Goal: Task Accomplishment & Management: Manage account settings

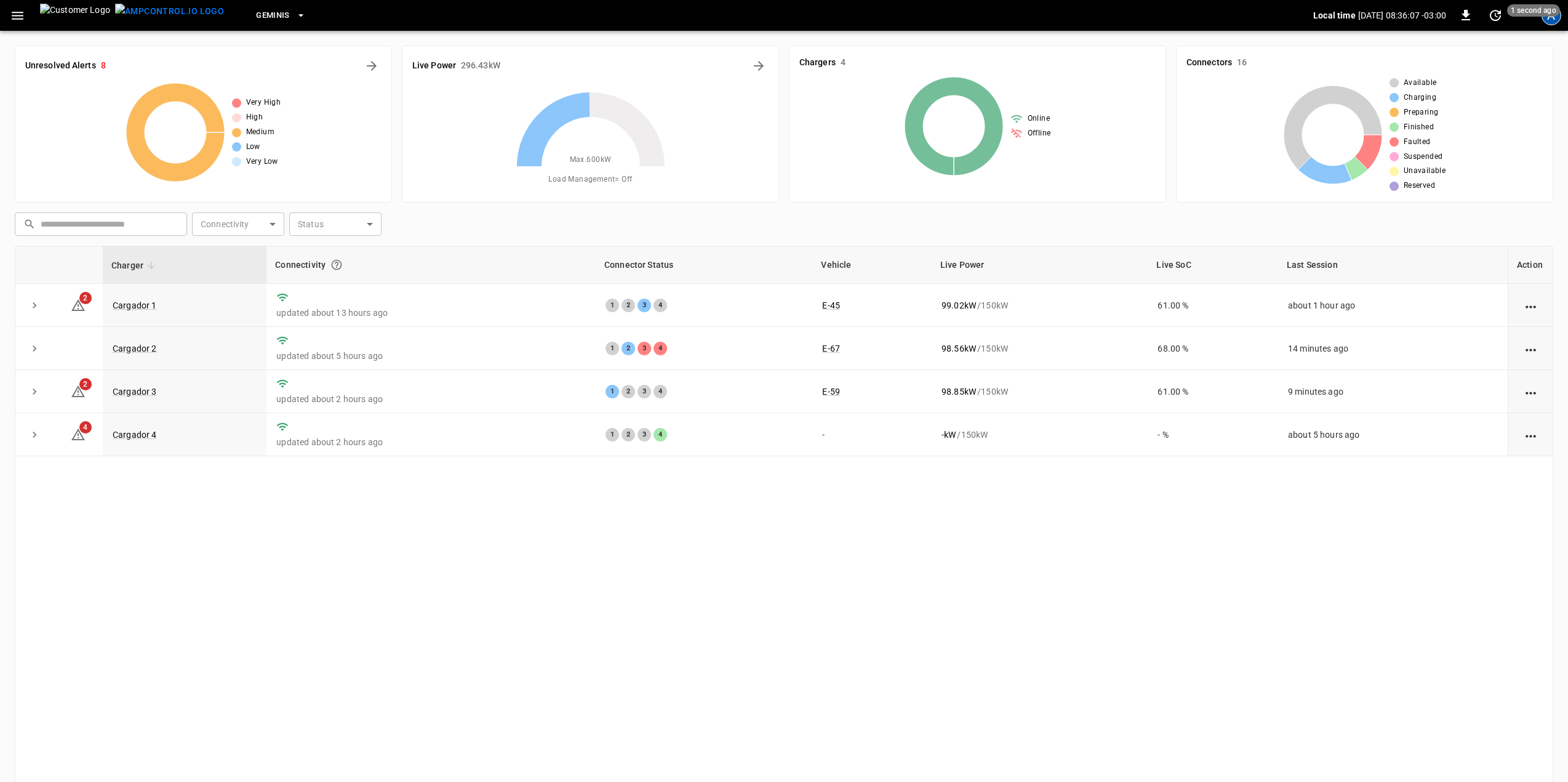
click at [1555, 22] on div "A" at bounding box center [1551, 15] width 20 height 20
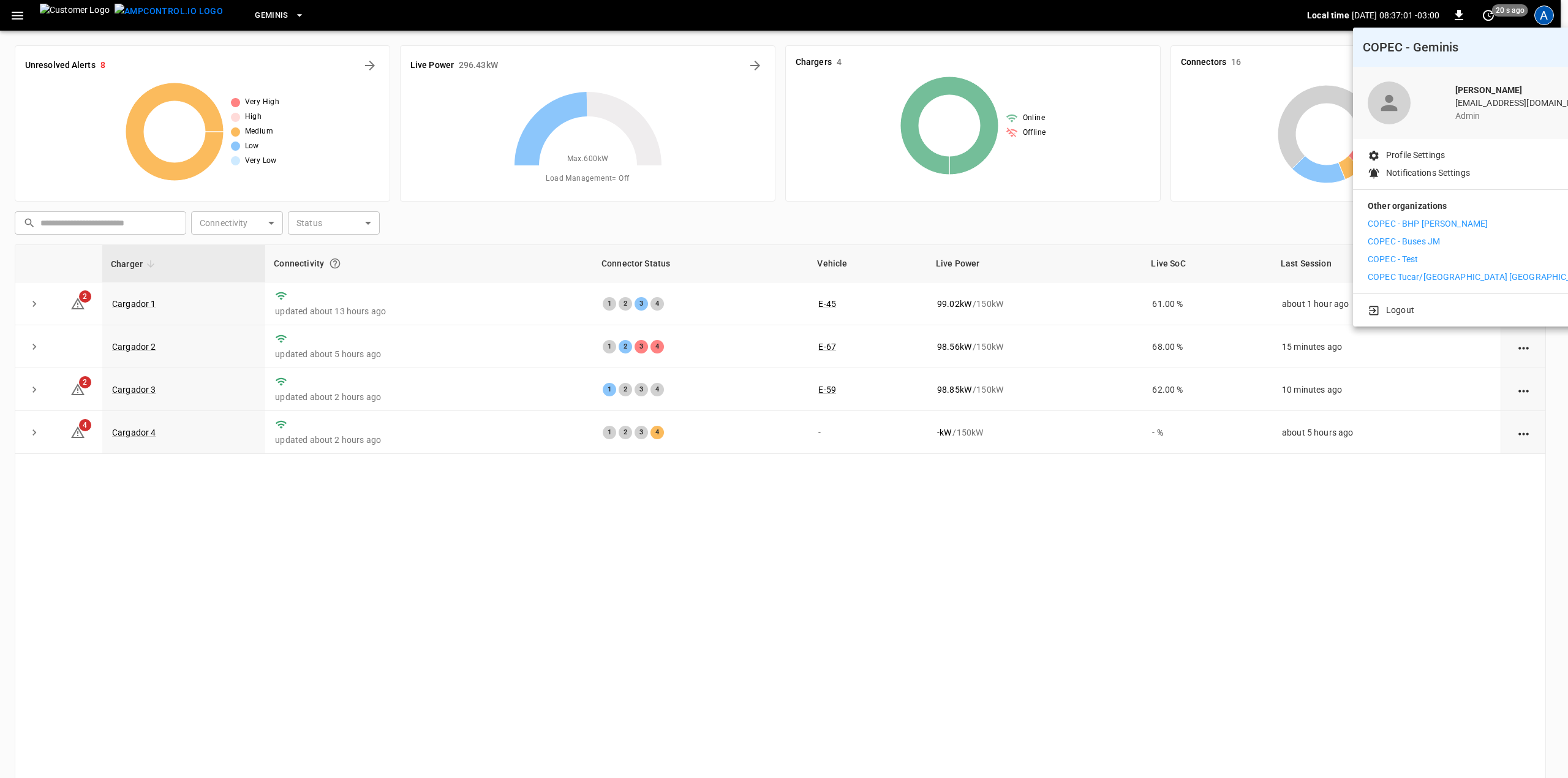
click at [873, 557] on div at bounding box center [784, 389] width 1568 height 778
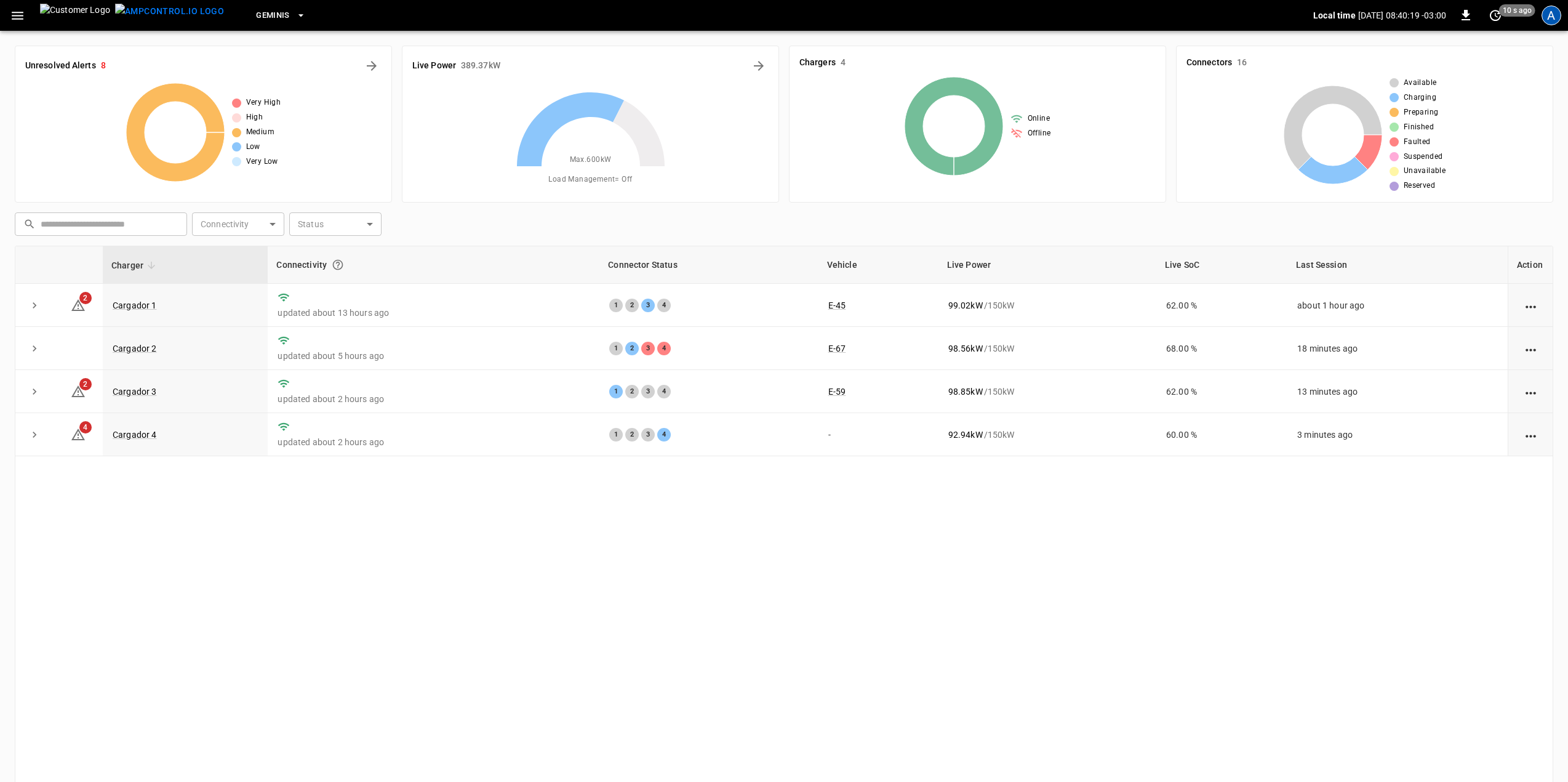
click at [1553, 15] on div "A" at bounding box center [1551, 15] width 20 height 20
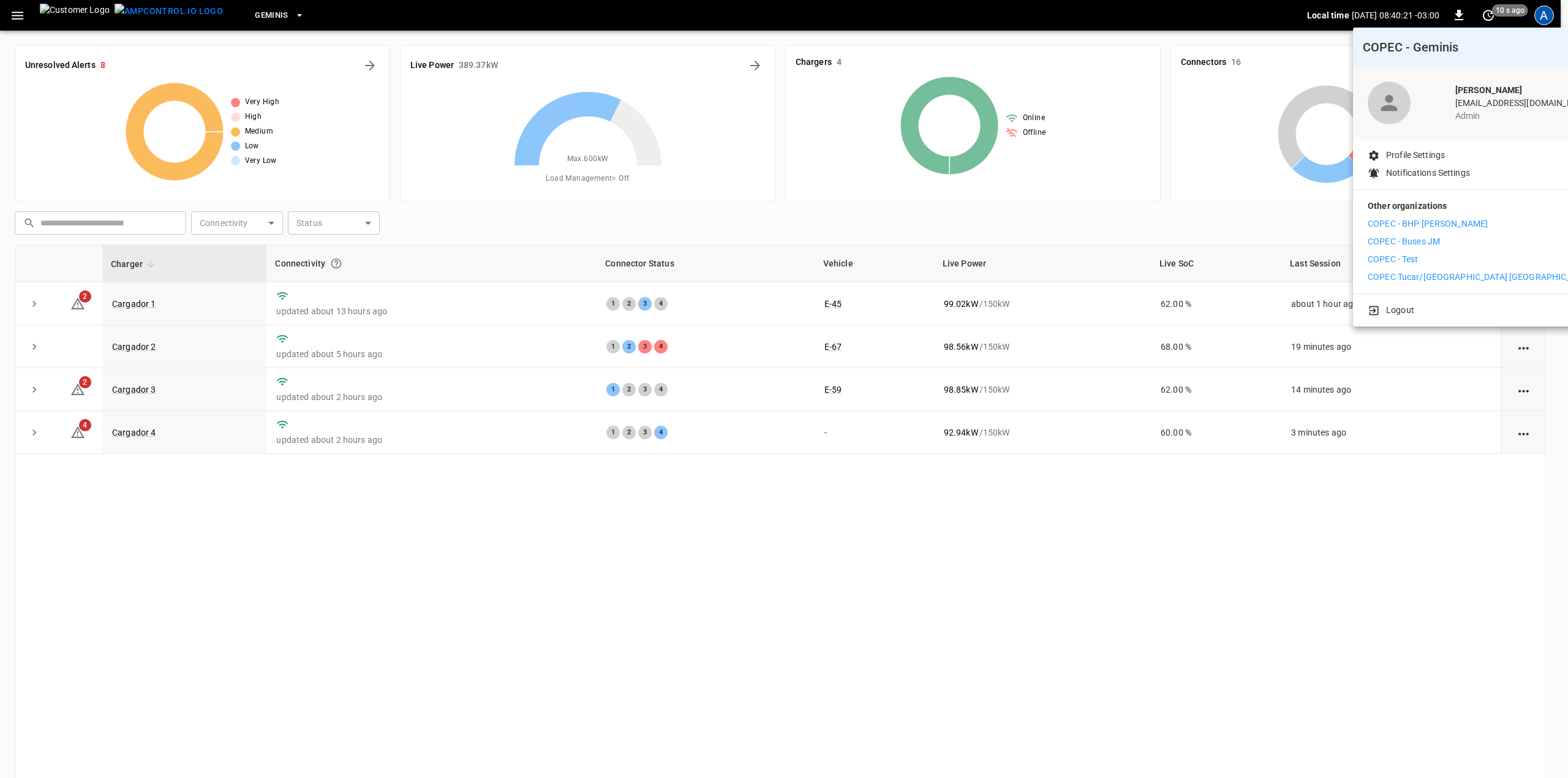
click at [1431, 257] on li "COPEC - Test" at bounding box center [1480, 260] width 226 height 13
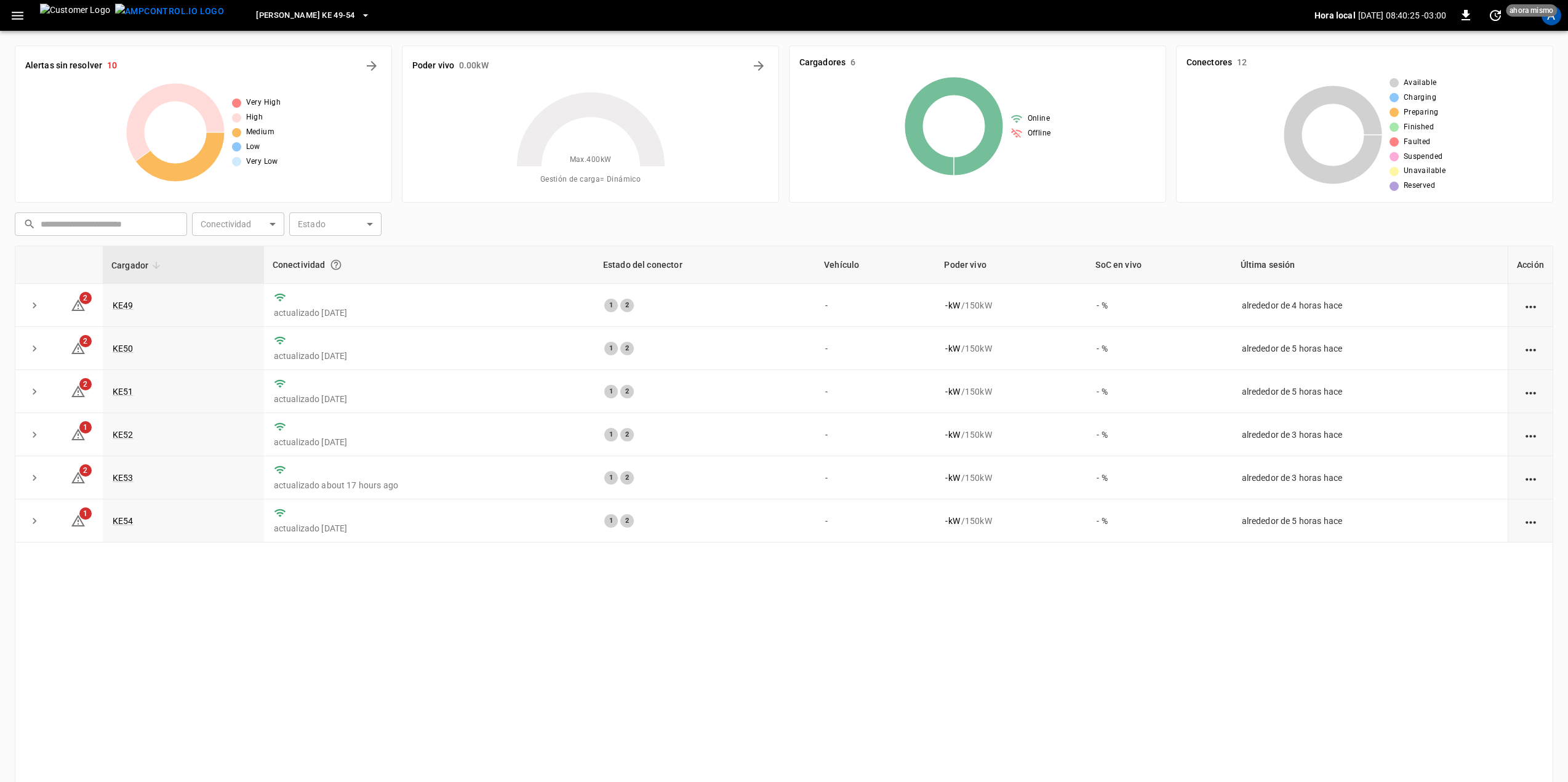
click at [359, 20] on icon "button" at bounding box center [365, 15] width 12 height 12
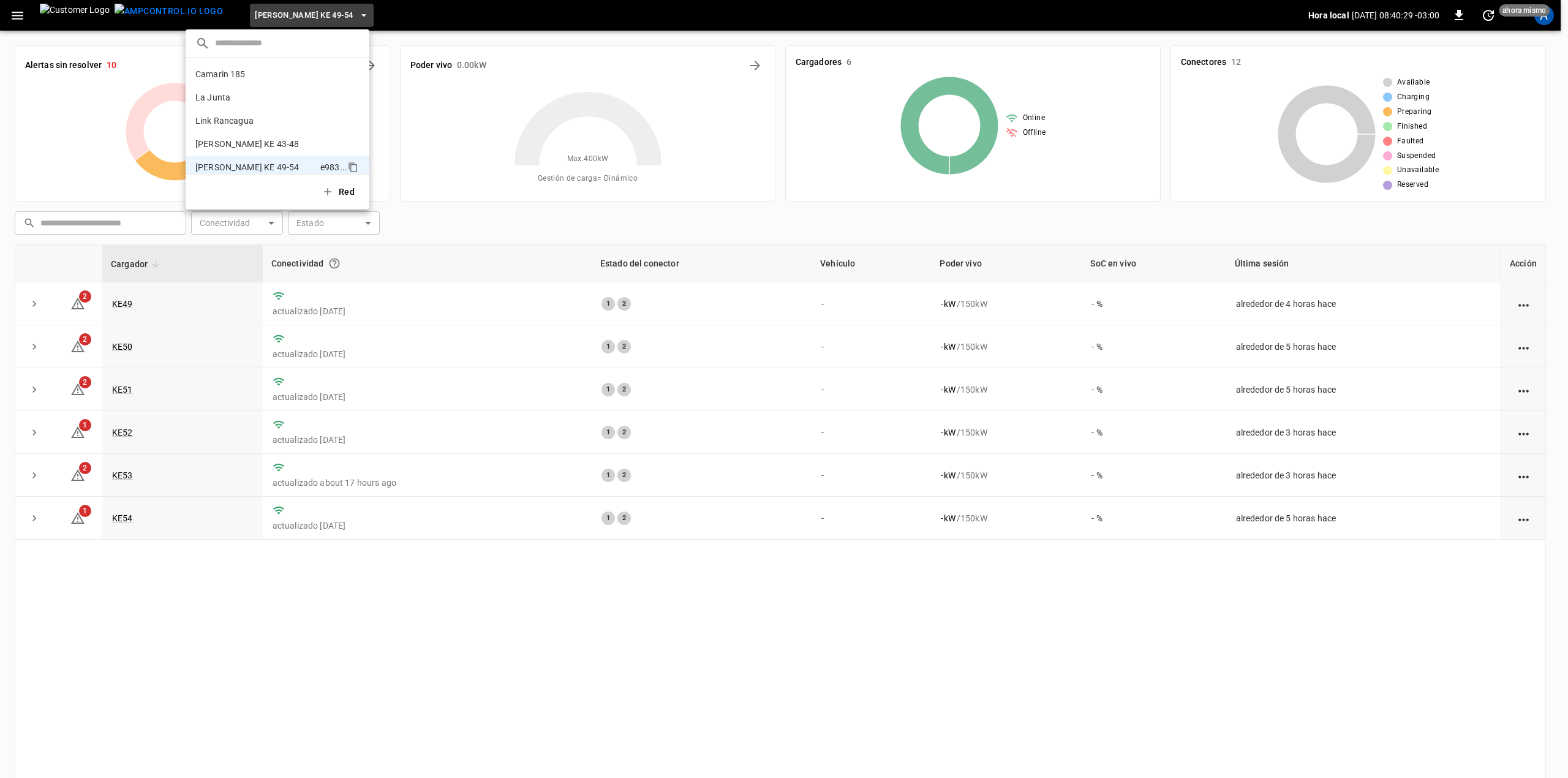
click at [405, 23] on div at bounding box center [784, 389] width 1568 height 778
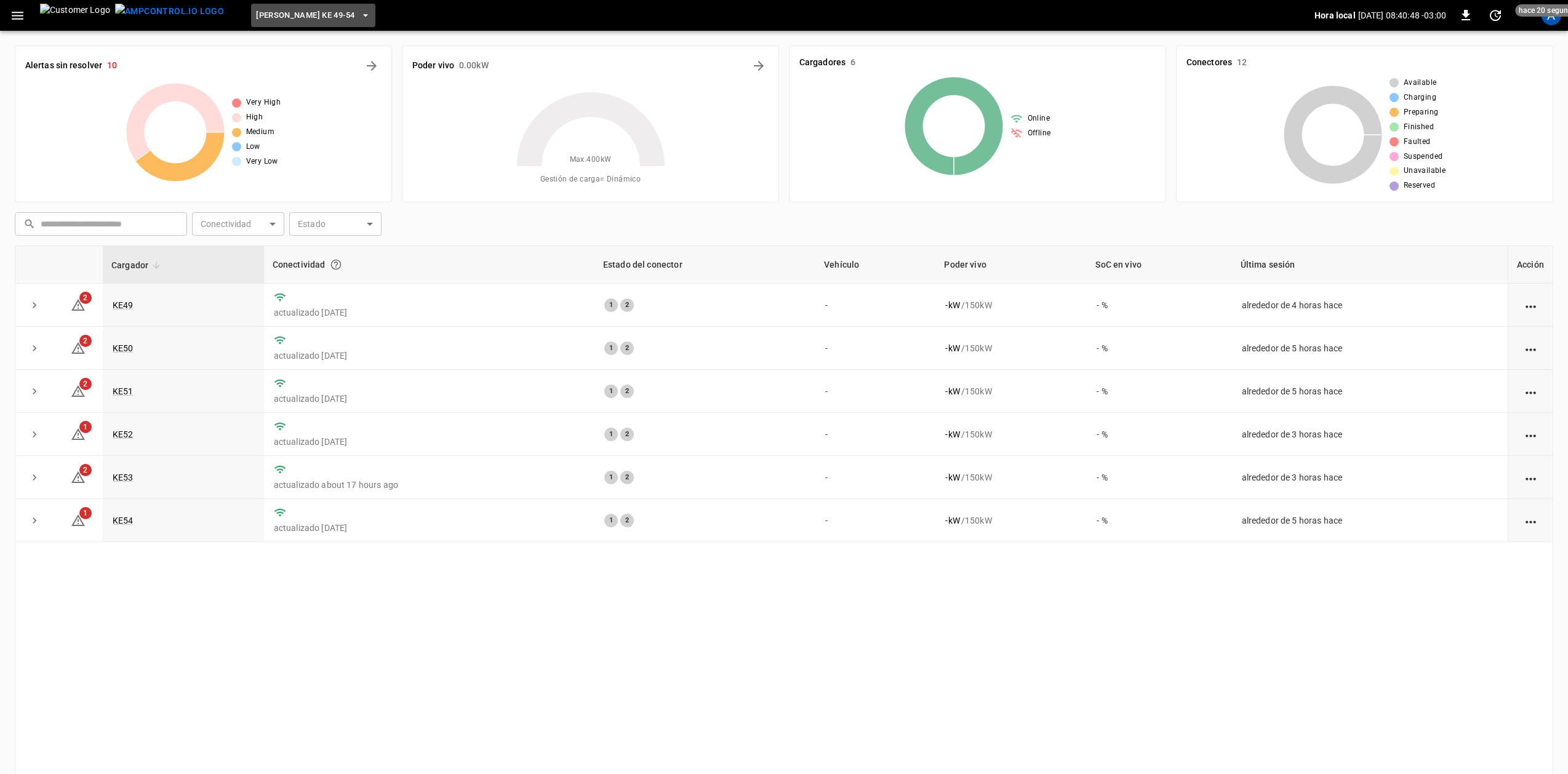
click at [275, 8] on button "[PERSON_NAME] KE 49-54" at bounding box center [313, 16] width 124 height 24
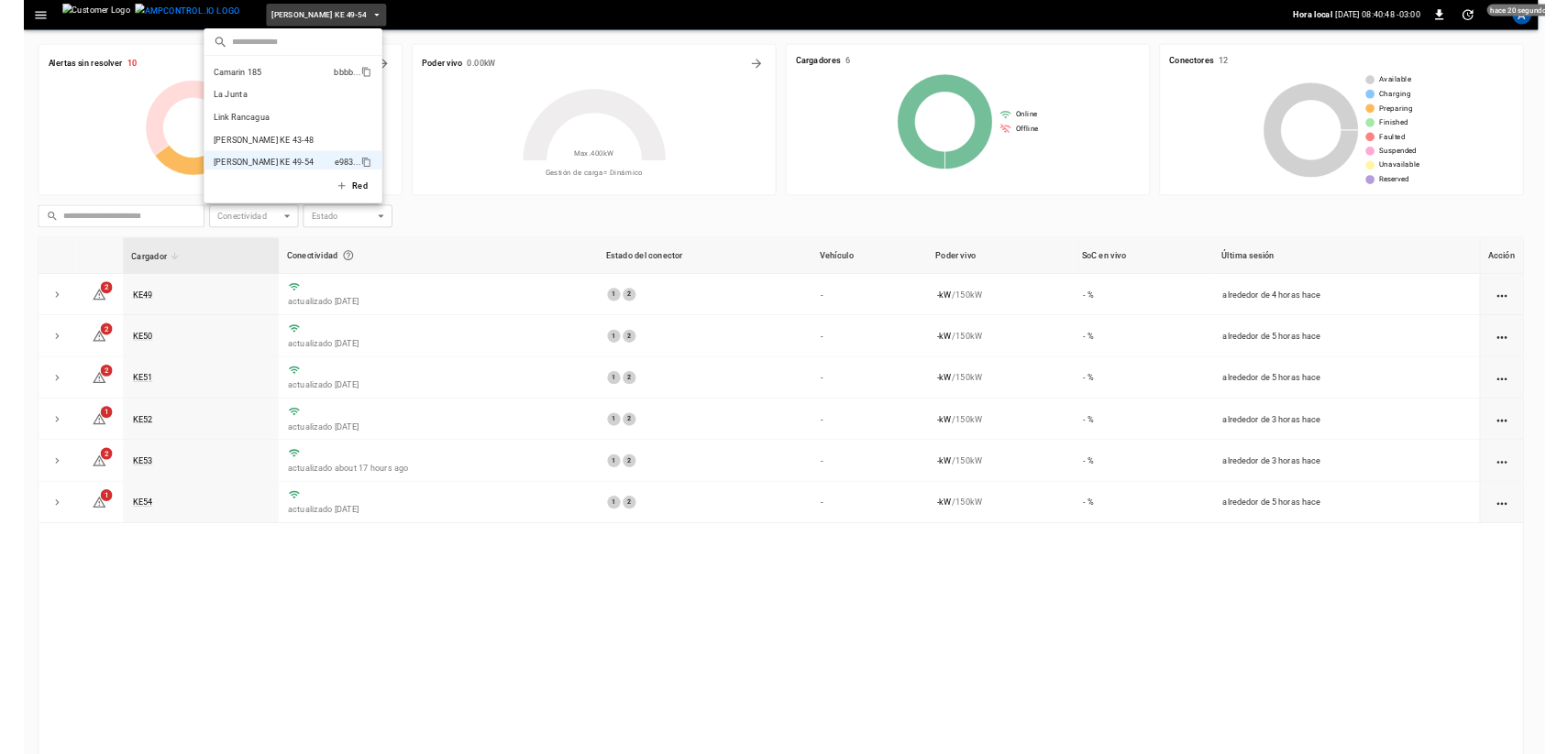
scroll to position [15, 0]
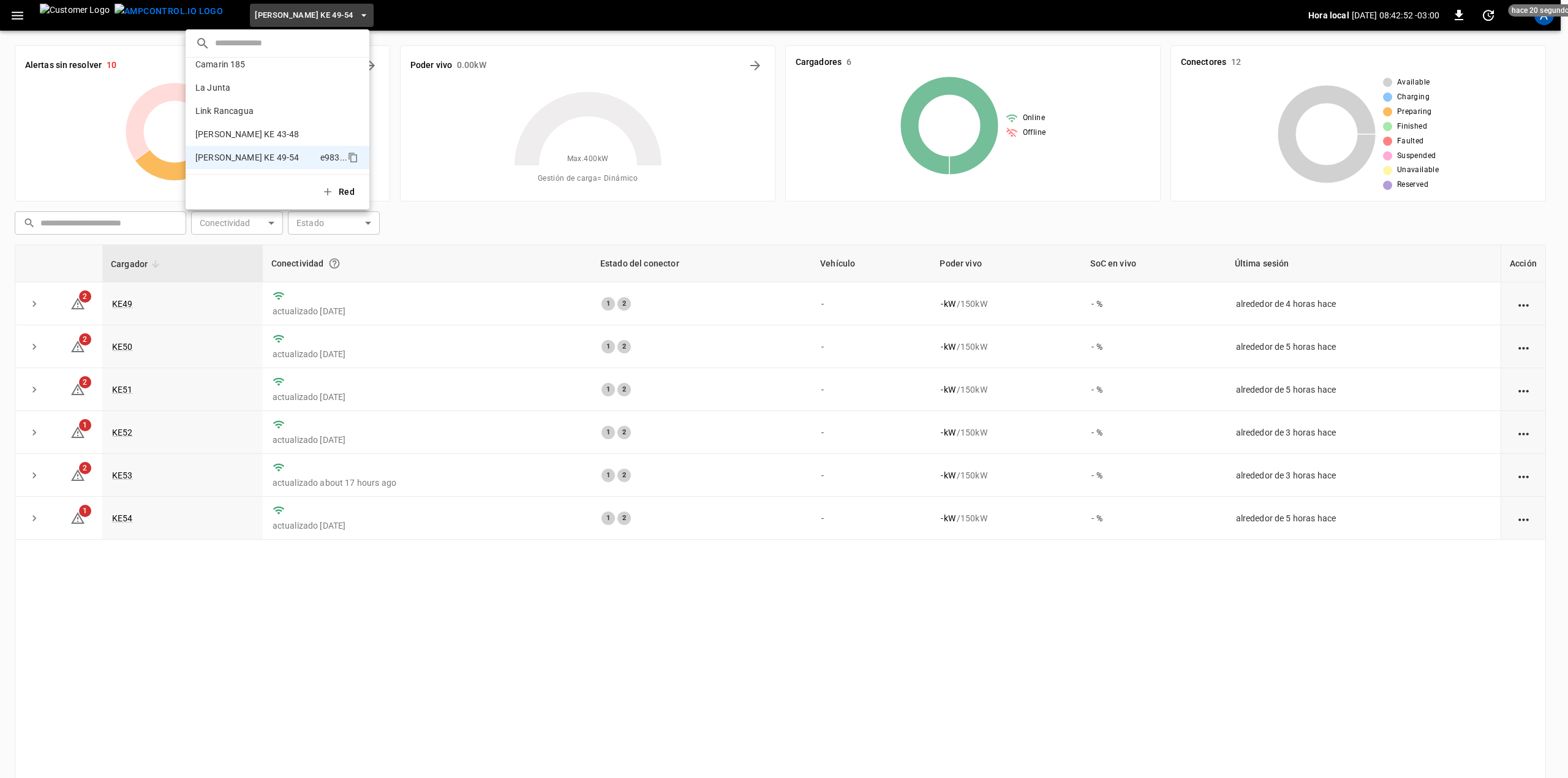
click at [1549, 25] on div at bounding box center [784, 389] width 1568 height 778
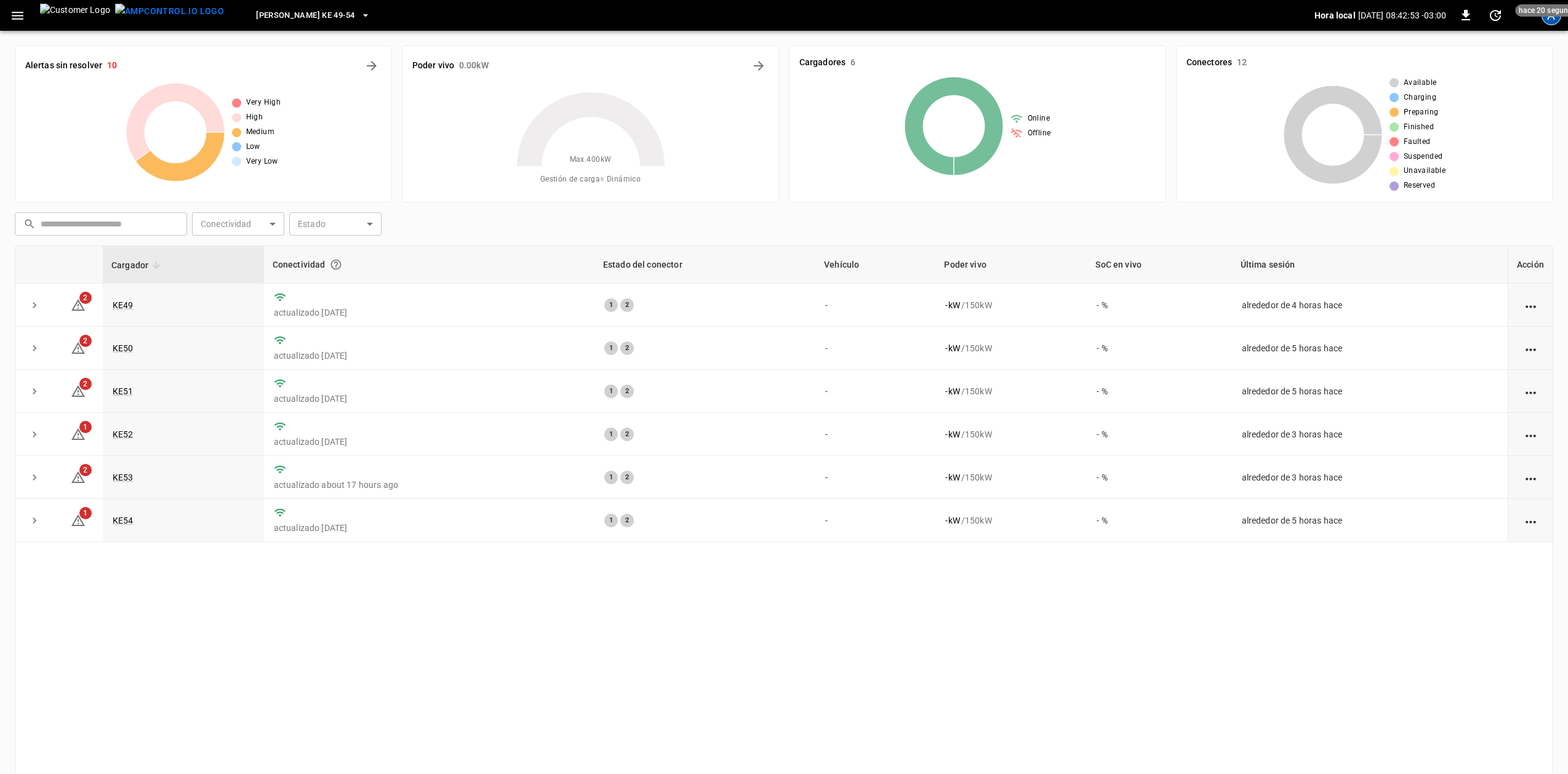
click at [1551, 20] on div "A" at bounding box center [1551, 15] width 20 height 20
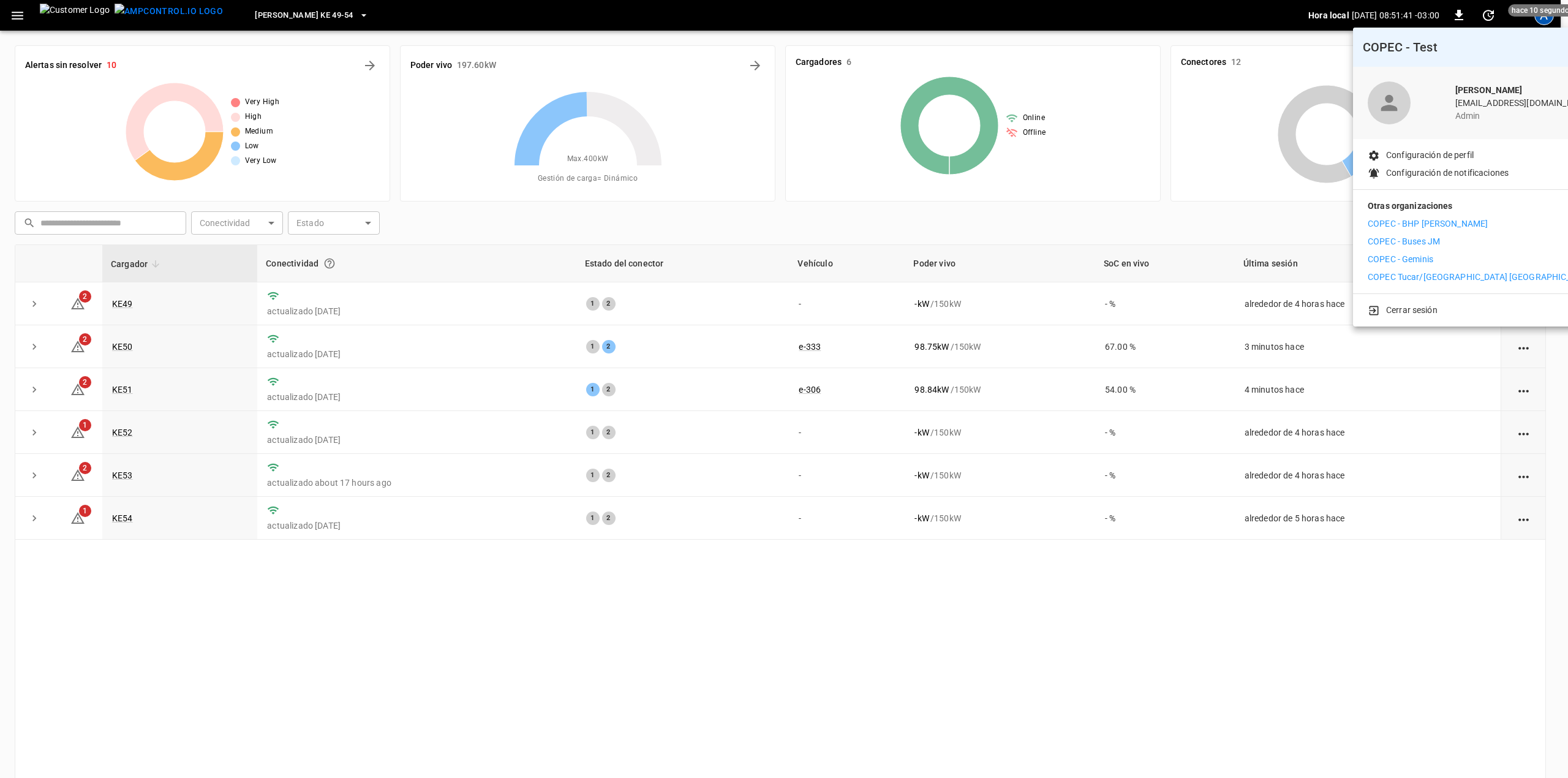
click at [667, 643] on div at bounding box center [784, 389] width 1568 height 778
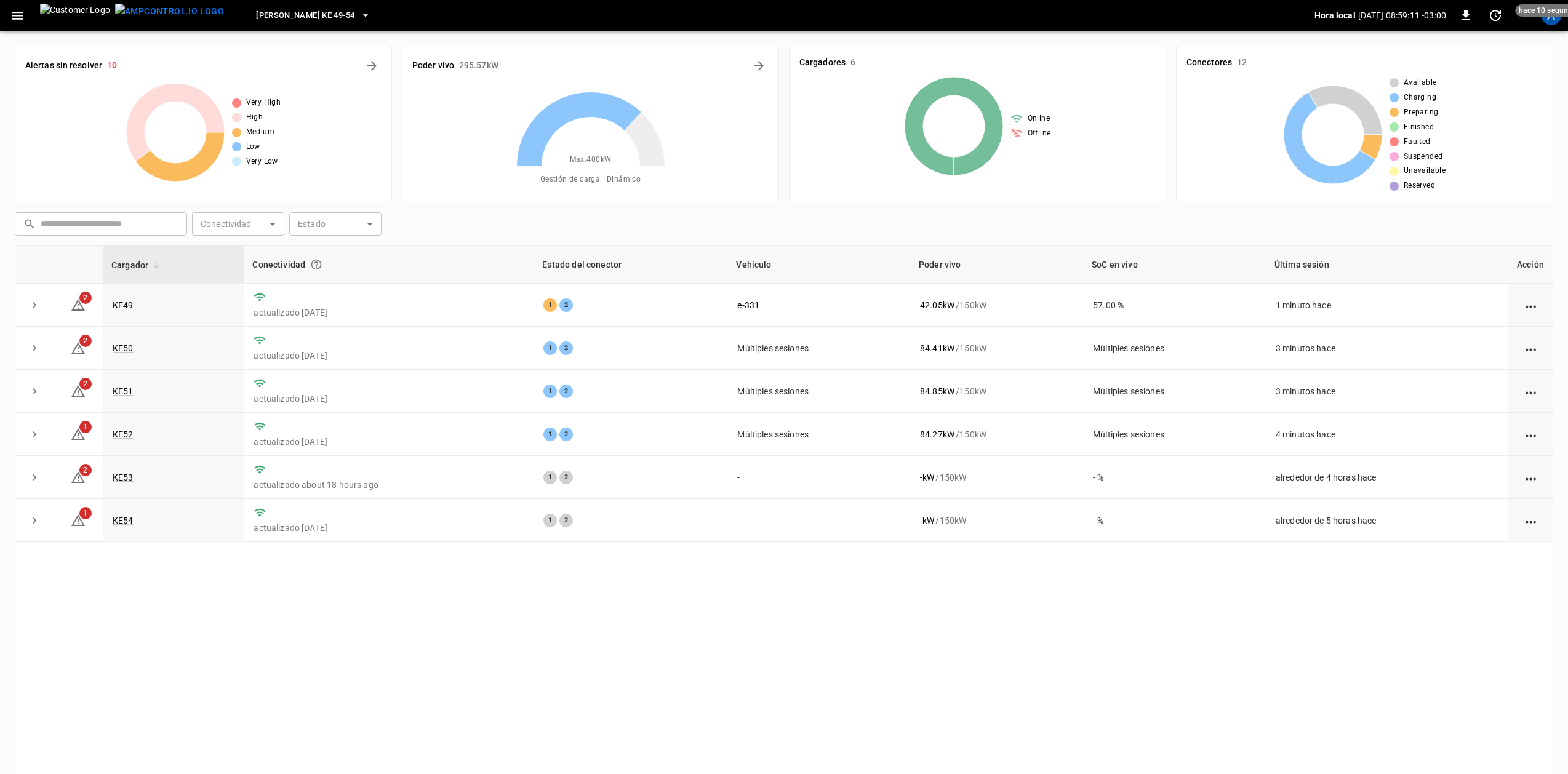
click at [0, 729] on div "Alertas sin resolver 10 Very High High Medium Low Very Low Poder vivo 295.57 kW…" at bounding box center [784, 433] width 1568 height 804
